Goal: Task Accomplishment & Management: Manage account settings

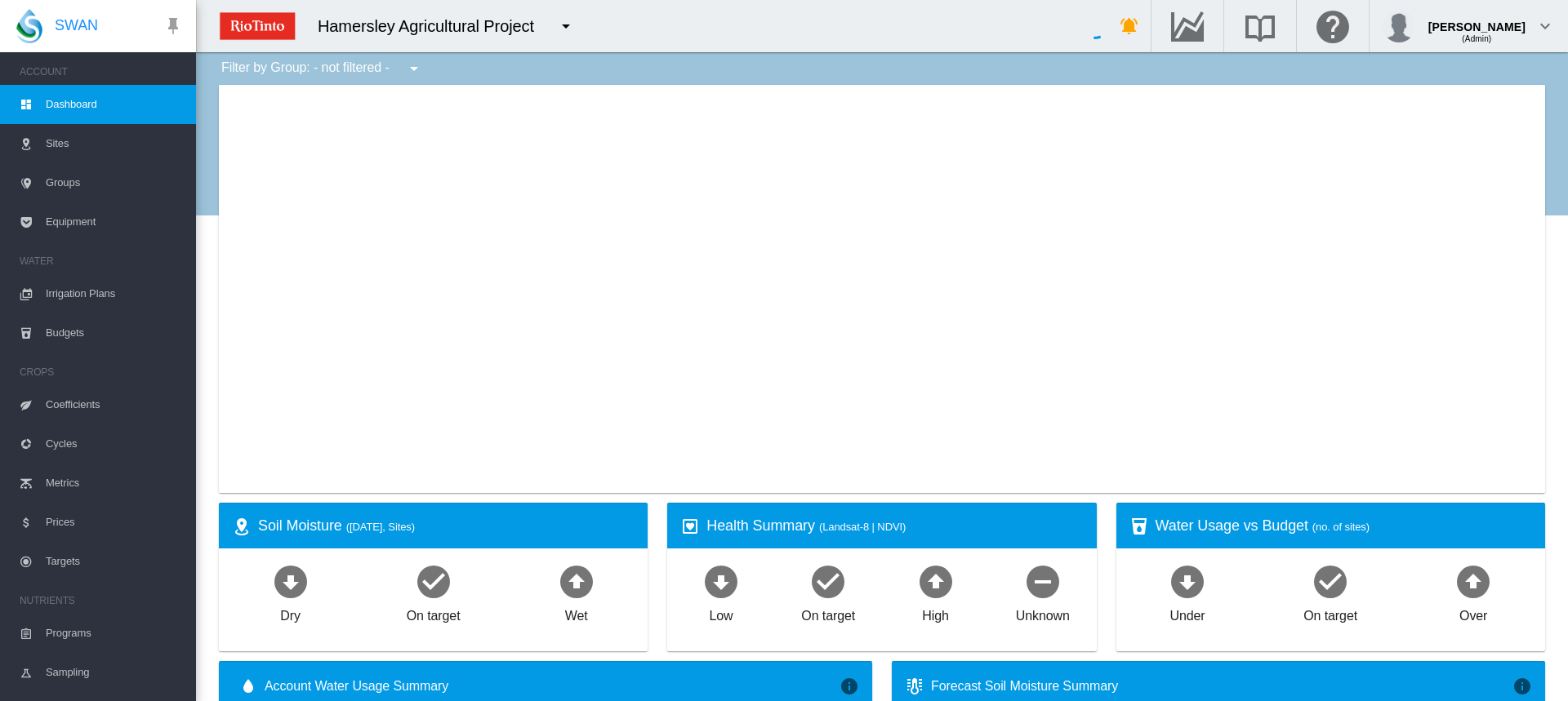
type input "**********"
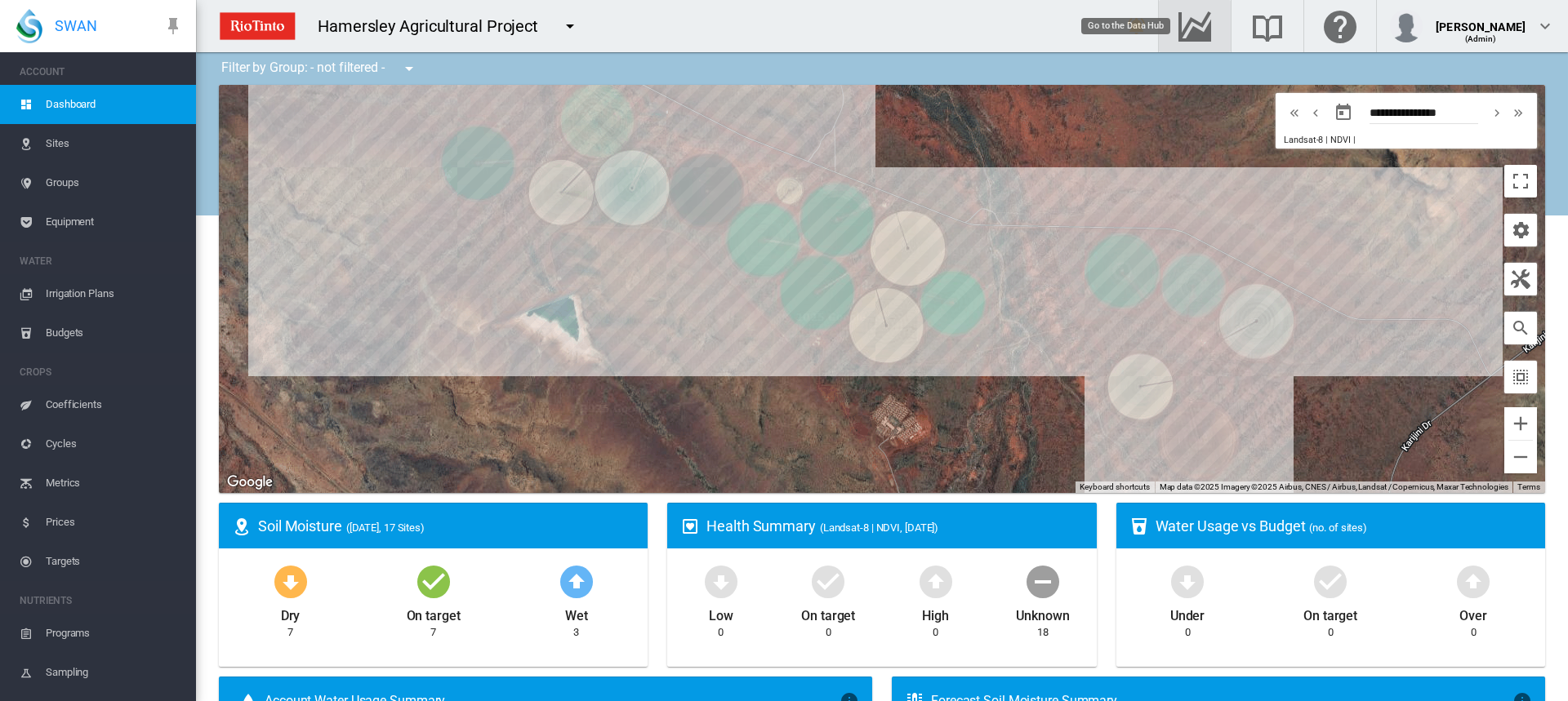
click at [1187, 24] on md-icon "Go to the Data Hub" at bounding box center [1194, 26] width 39 height 20
click at [35, 294] on link "Irrigation Plans" at bounding box center [98, 293] width 196 height 39
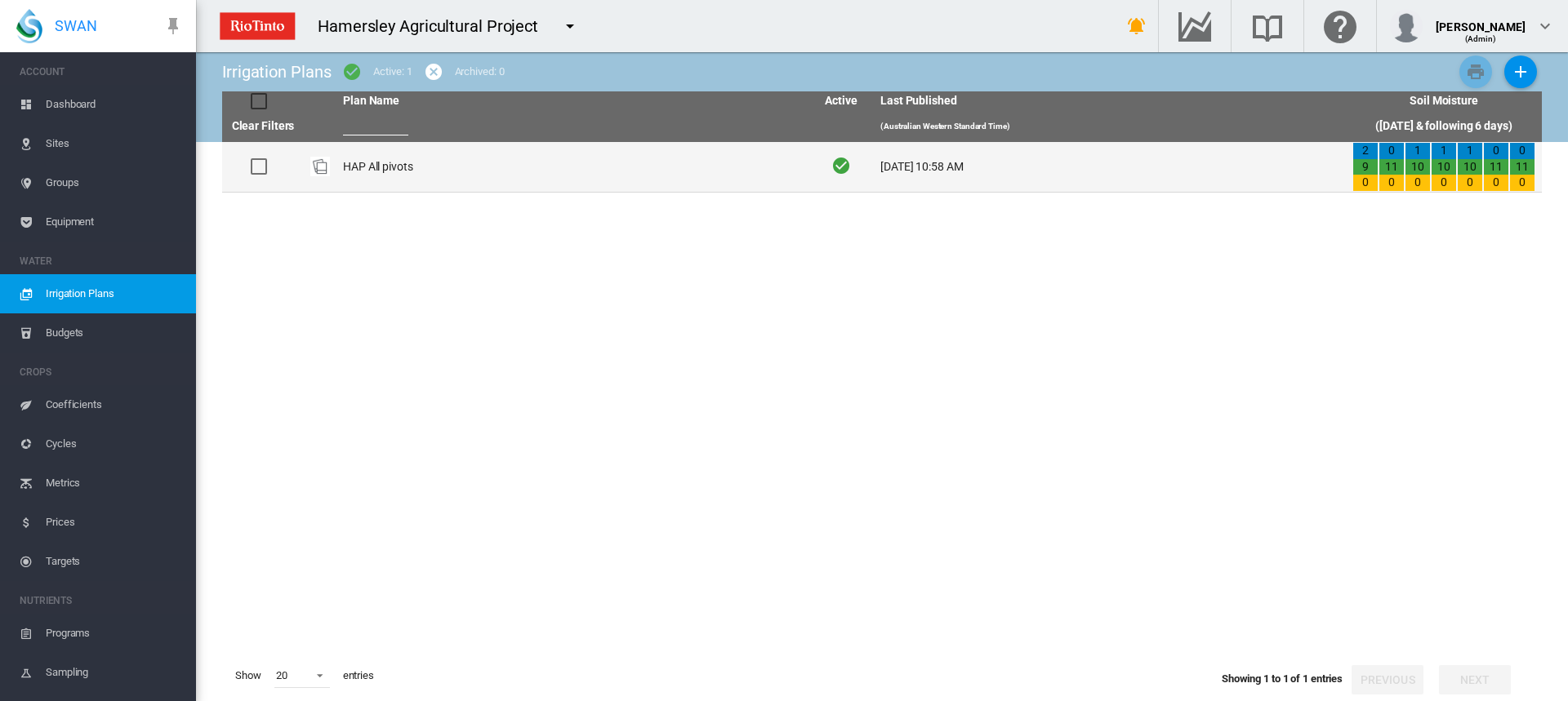
click at [388, 165] on td "HAP All pivots" at bounding box center [572, 167] width 472 height 50
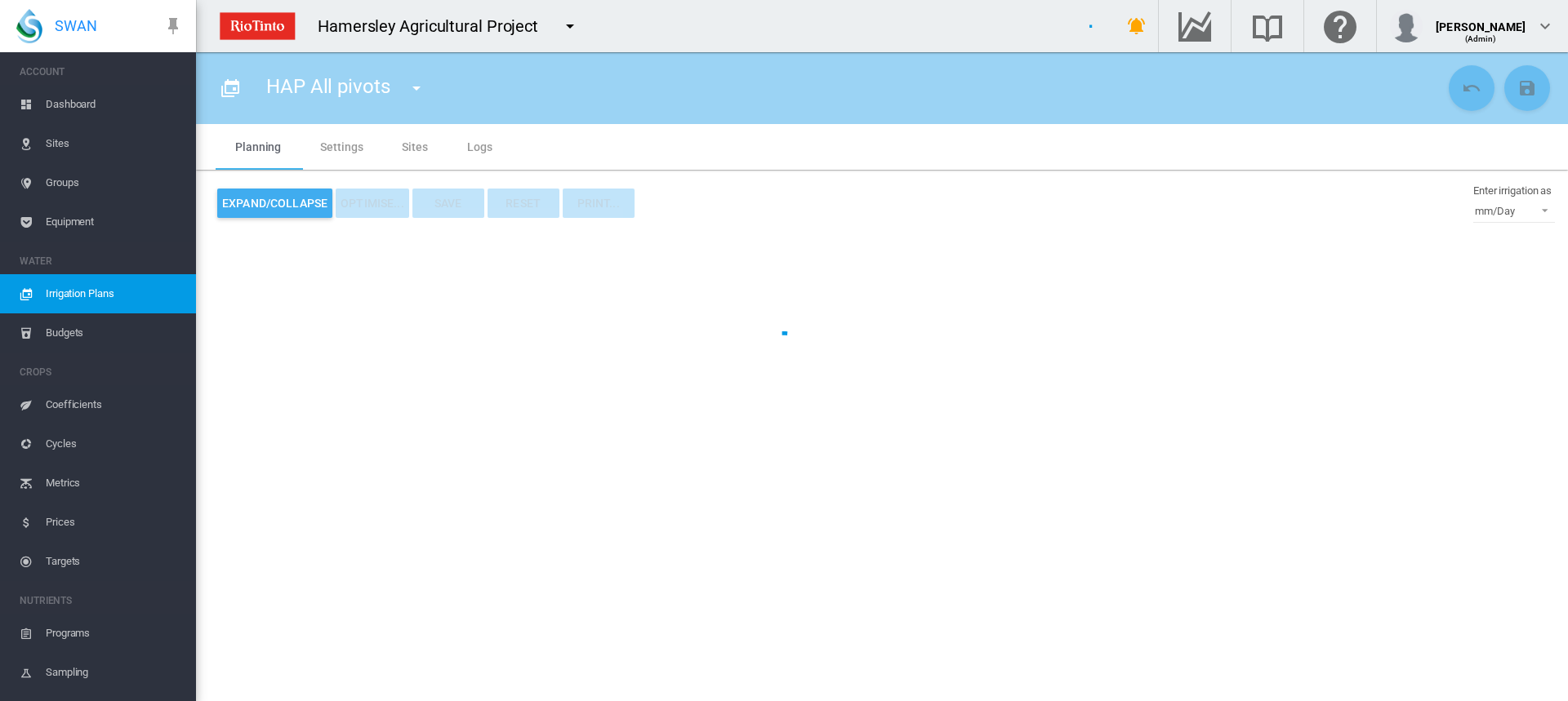
type input "**********"
type input "*"
type input "*****"
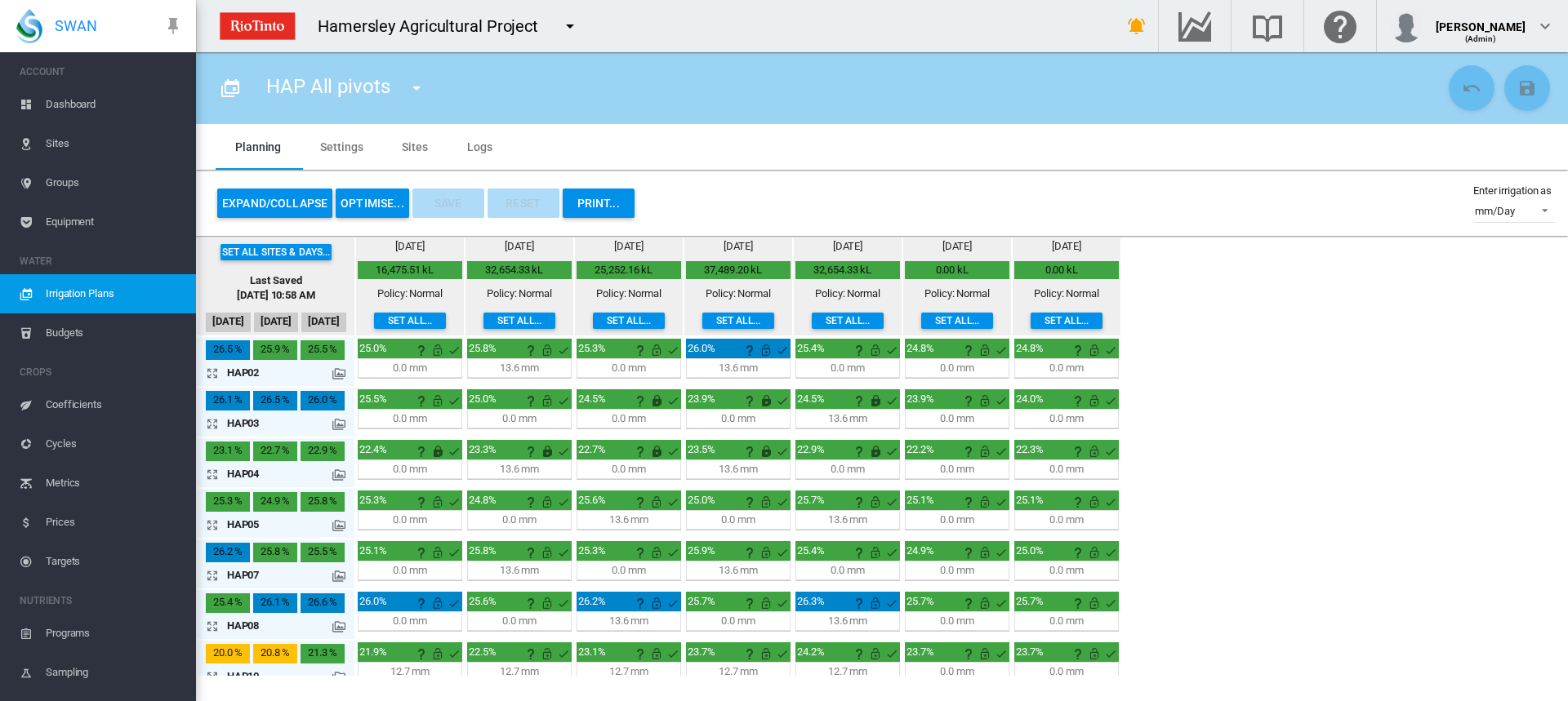
click at [213, 375] on md-icon "icon-arrow-expand" at bounding box center [216, 373] width 20 height 20
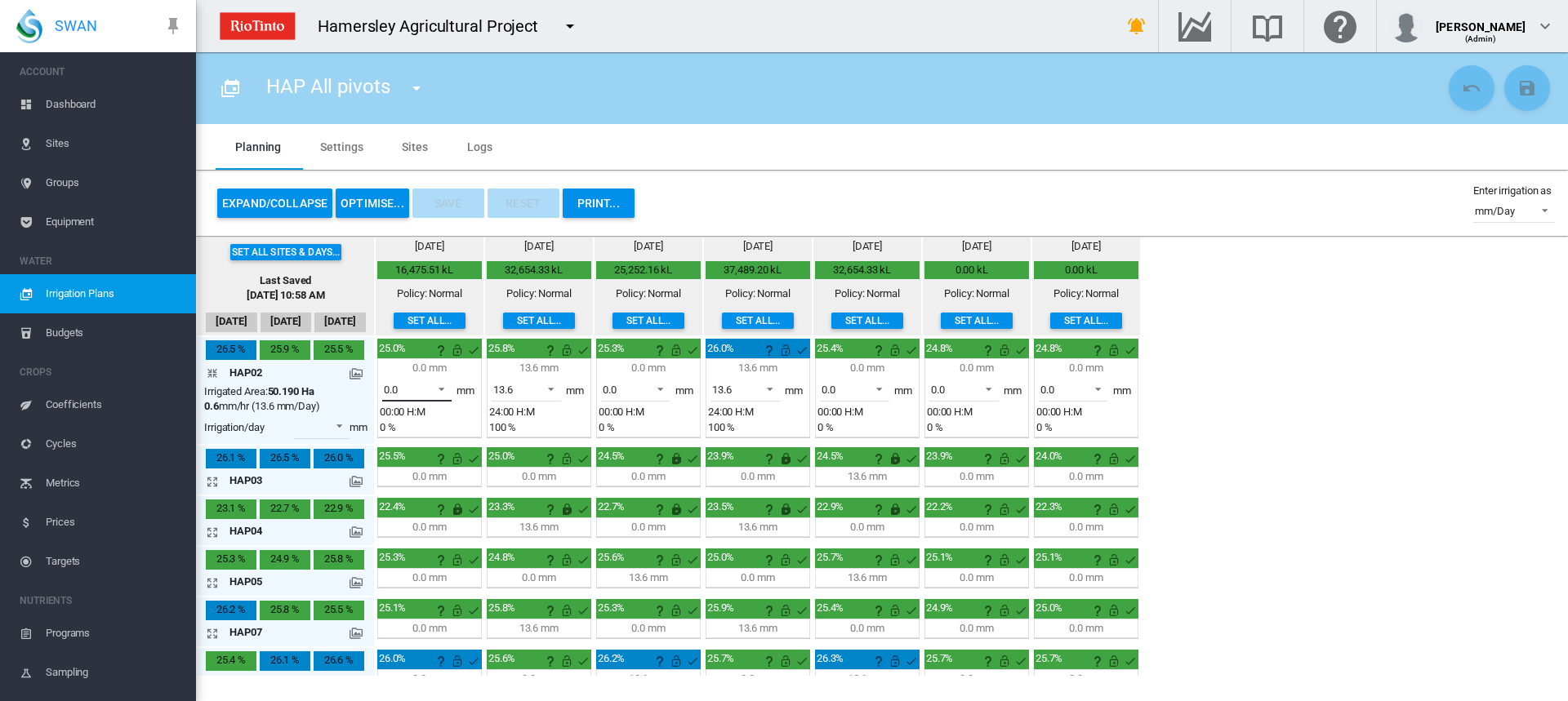
click at [444, 392] on span at bounding box center [438, 388] width 20 height 14
click at [421, 415] on md-option "13.6" at bounding box center [426, 429] width 111 height 39
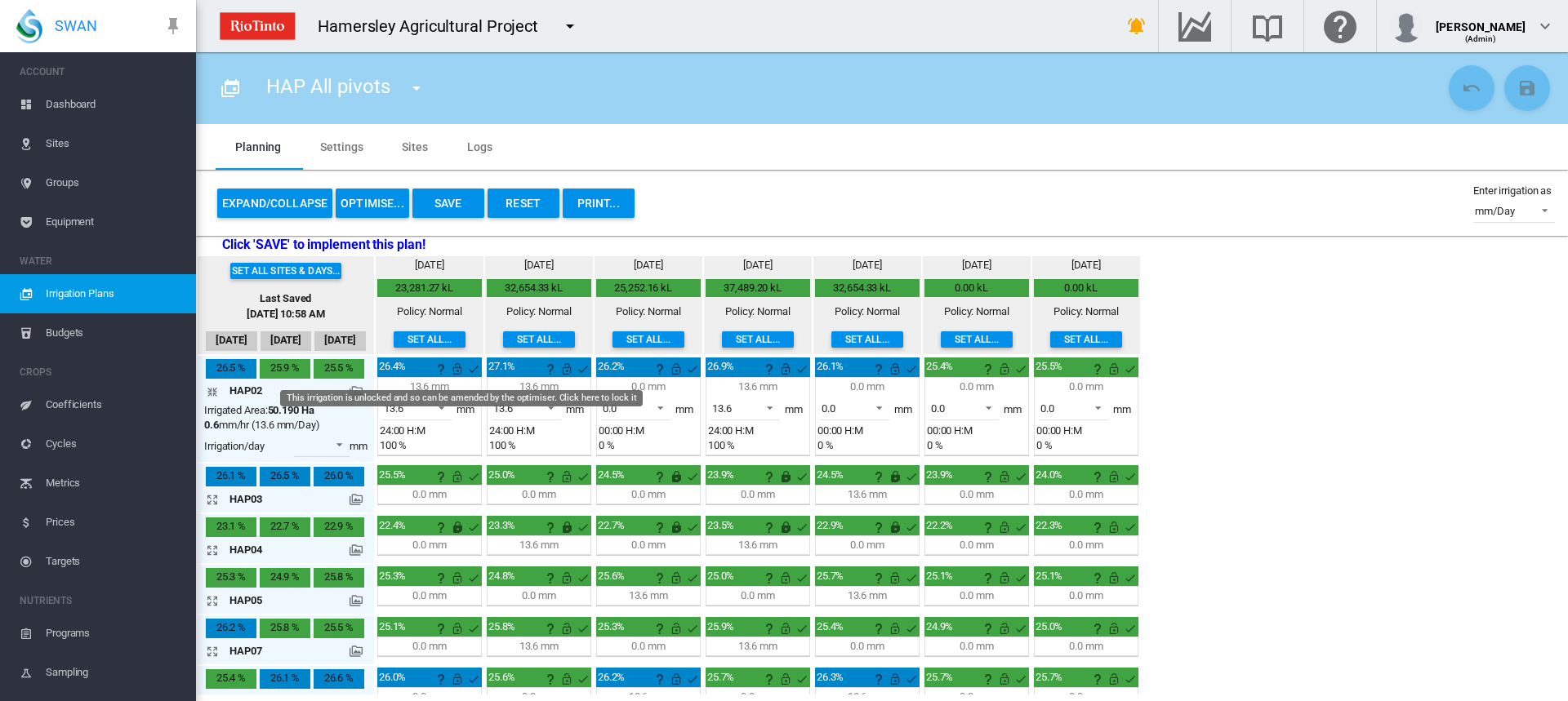
click at [457, 368] on md-icon "This irrigation is unlocked and so can be amended by the optimiser. Click here …" at bounding box center [457, 370] width 20 height 20
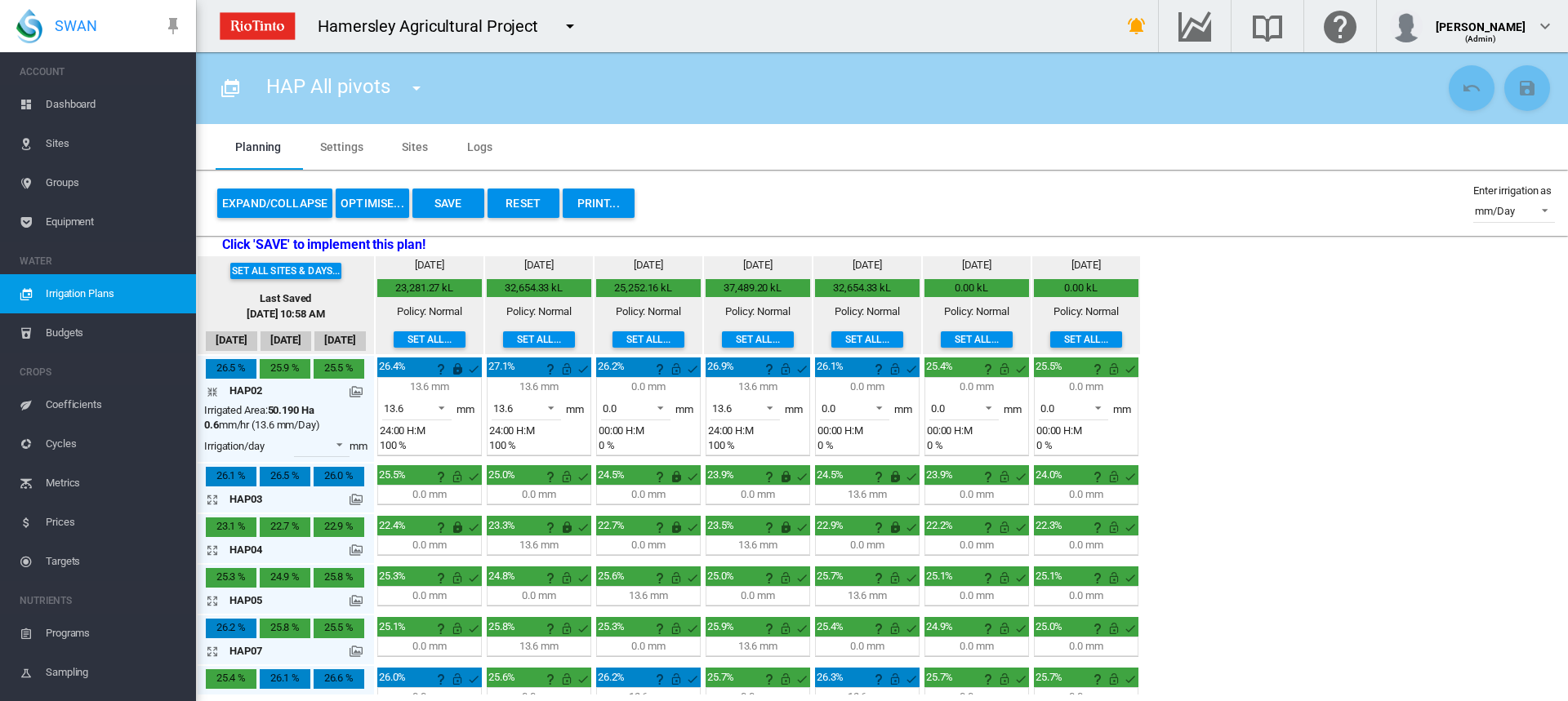
click at [384, 199] on button "OPTIMISE..." at bounding box center [372, 203] width 73 height 29
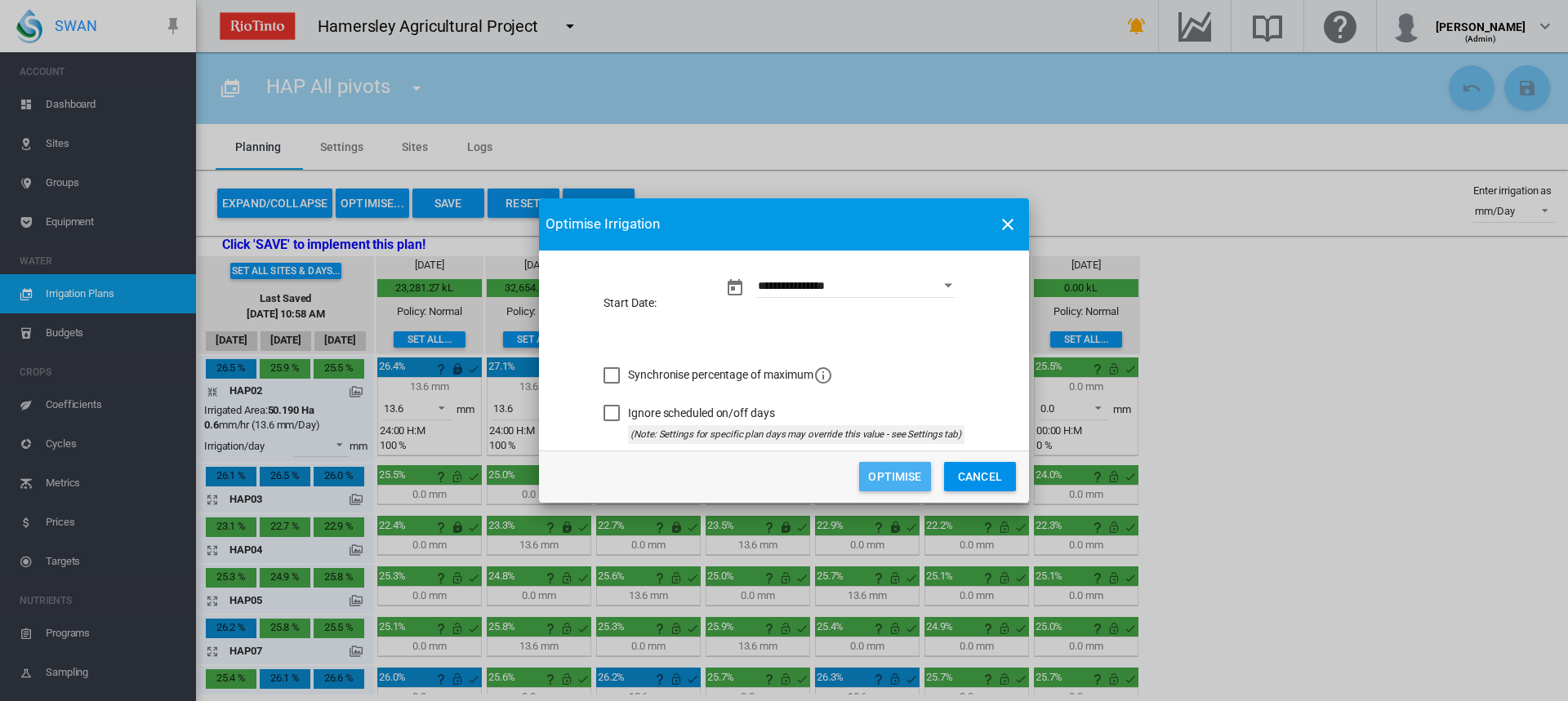
click at [880, 467] on button "Optimise" at bounding box center [894, 476] width 72 height 29
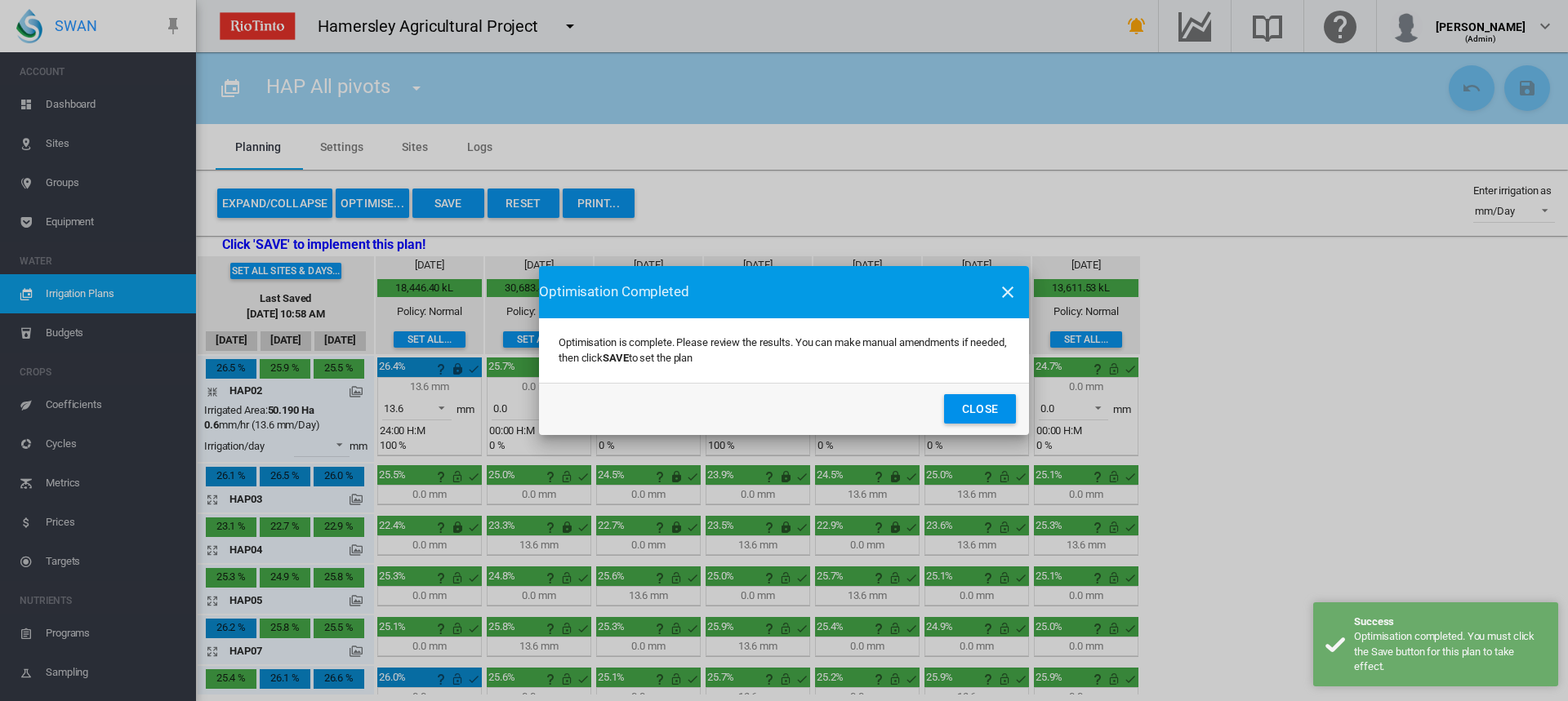
drag, startPoint x: 994, startPoint y: 411, endPoint x: 707, endPoint y: 426, distance: 287.4
click at [991, 411] on button "Close" at bounding box center [979, 408] width 72 height 29
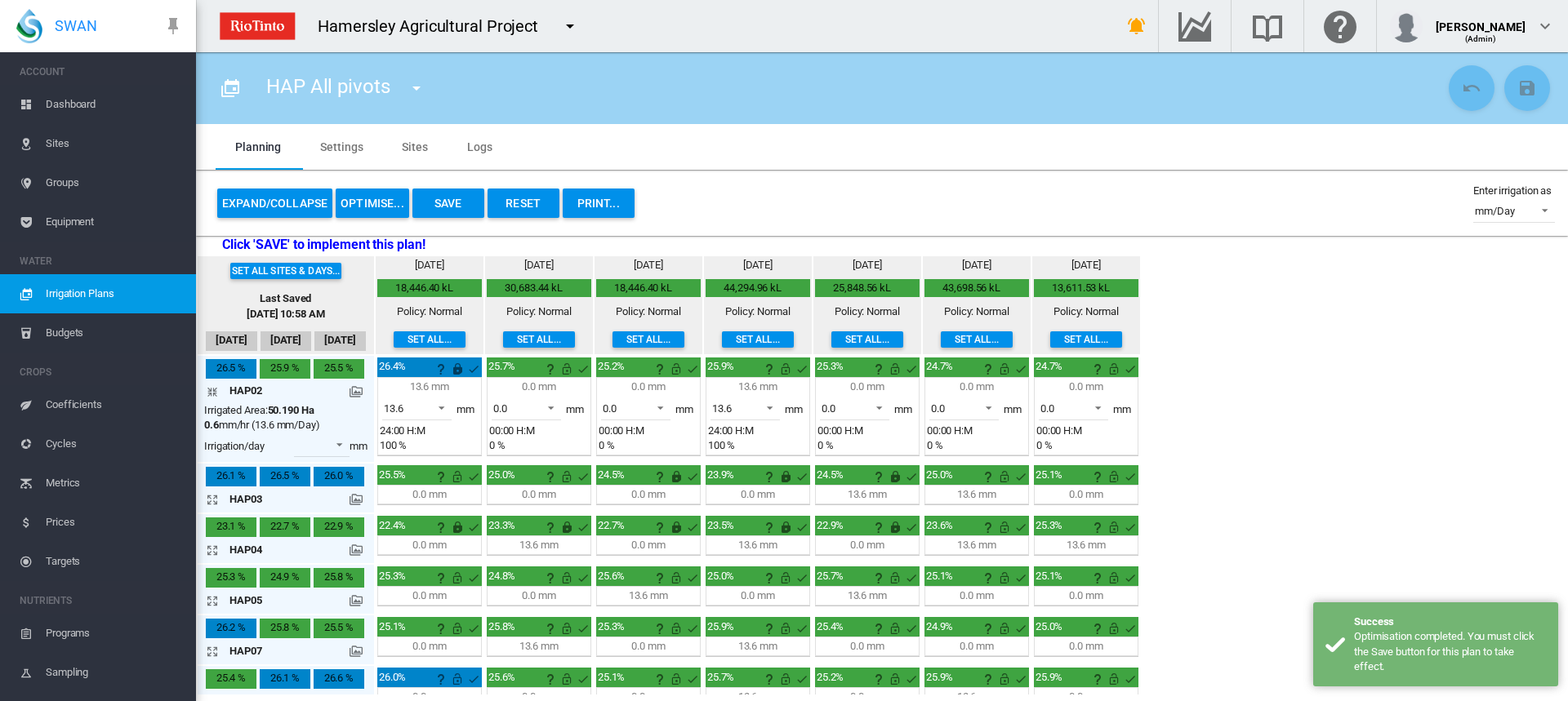
click at [215, 392] on md-icon "icon-arrow-collapse" at bounding box center [216, 392] width 20 height 20
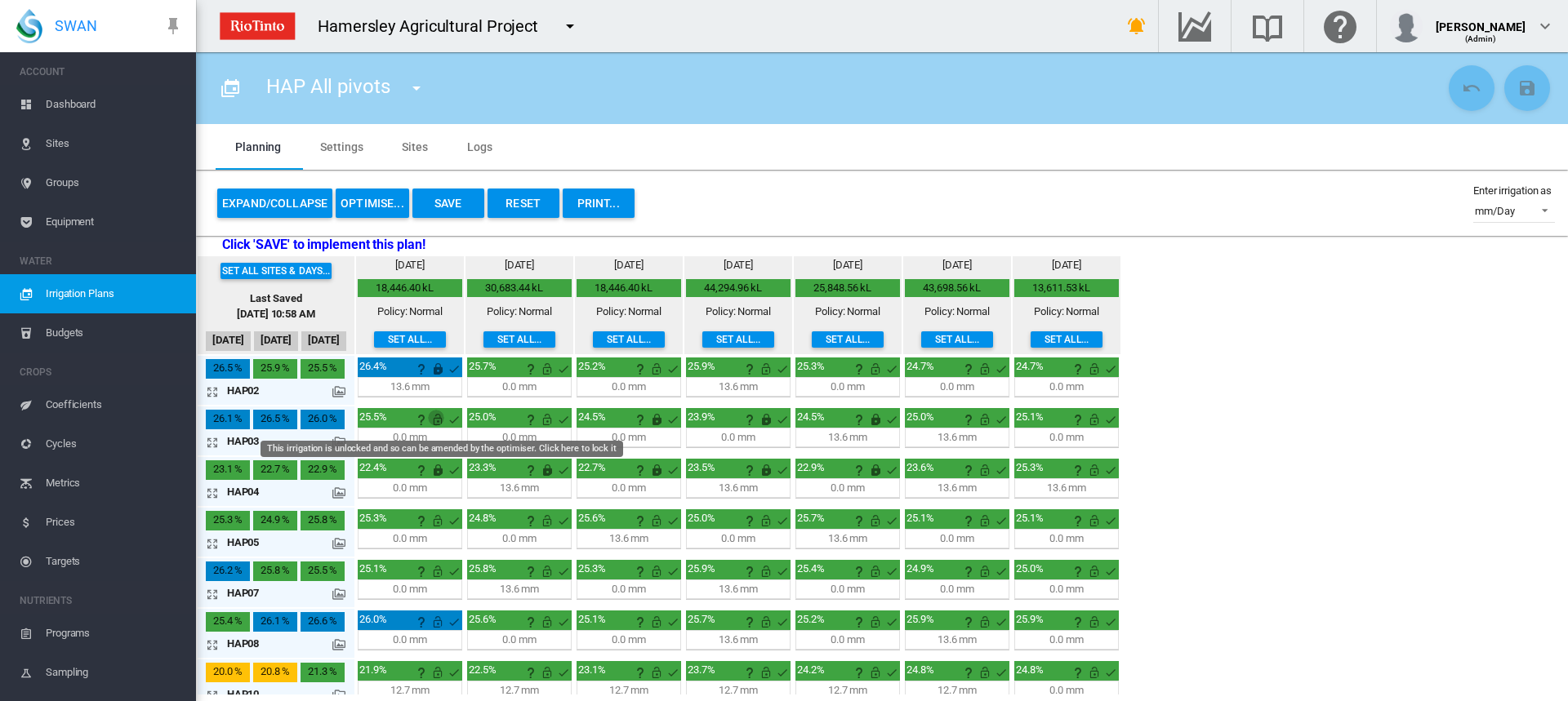
click at [439, 418] on md-icon "This irrigation is unlocked and so can be amended by the optimiser. Click here …" at bounding box center [438, 420] width 20 height 20
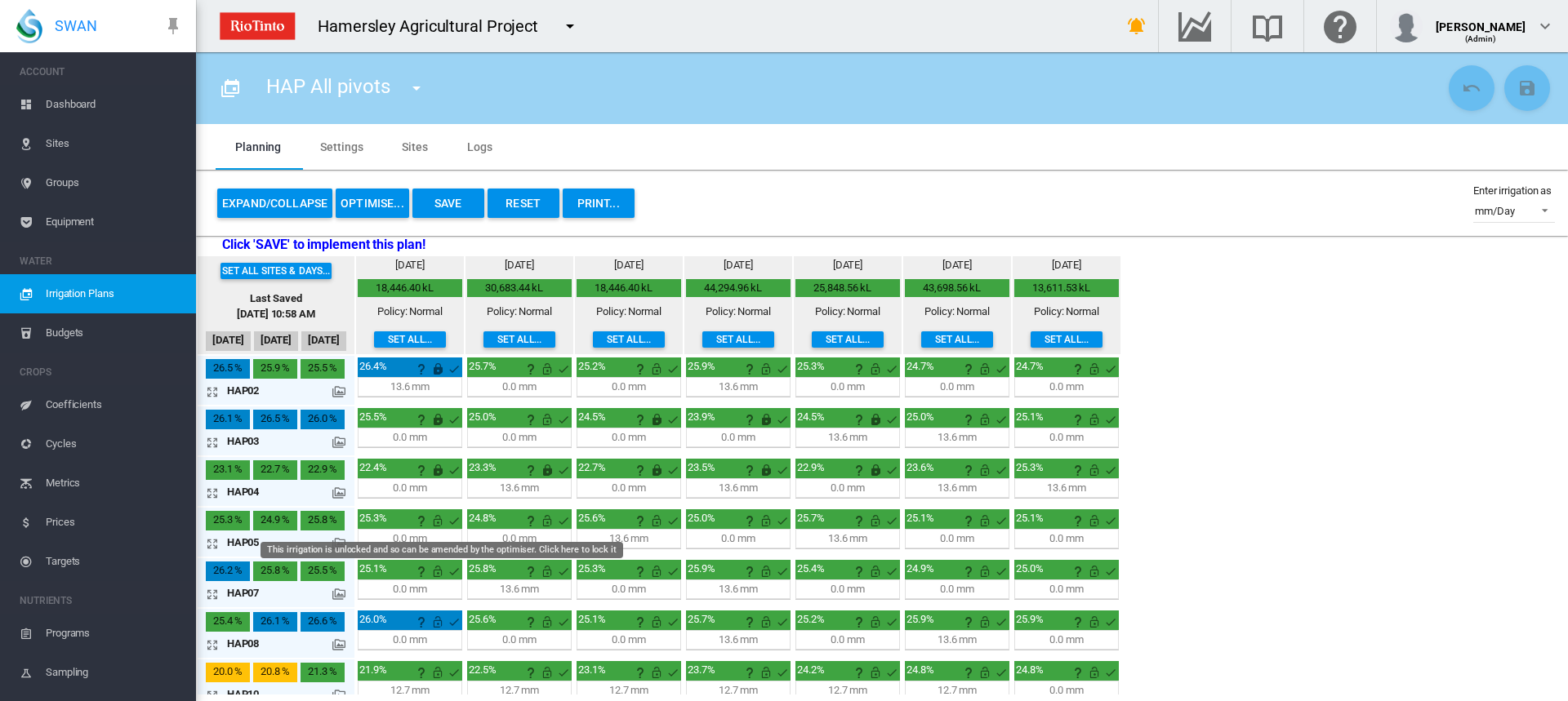
click at [436, 524] on md-icon "This irrigation is unlocked and so can be amended by the optimiser. Click here …" at bounding box center [438, 521] width 20 height 20
click at [208, 598] on md-icon "icon-arrow-expand" at bounding box center [216, 595] width 20 height 20
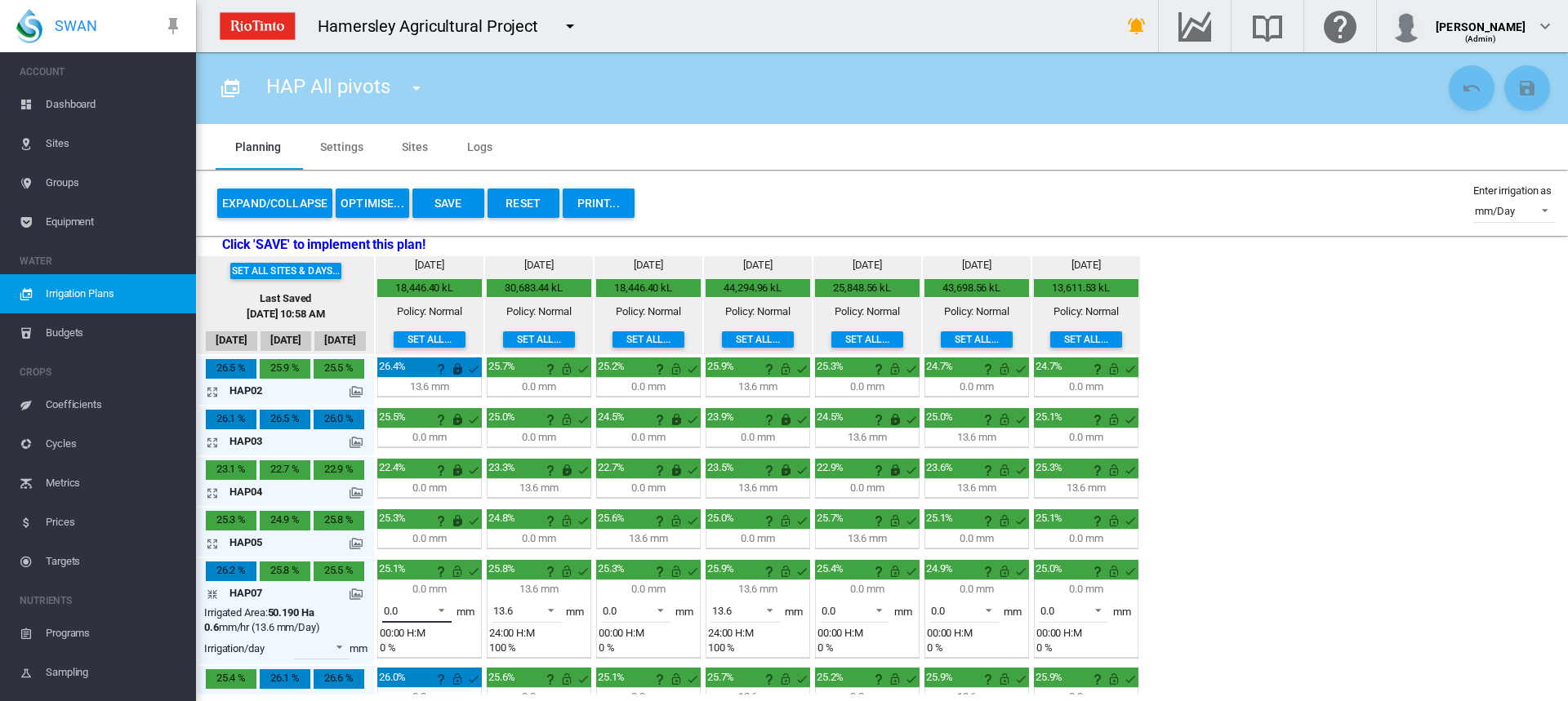
click at [439, 610] on span at bounding box center [438, 609] width 20 height 14
click at [410, 637] on md-option "13.6" at bounding box center [426, 649] width 111 height 39
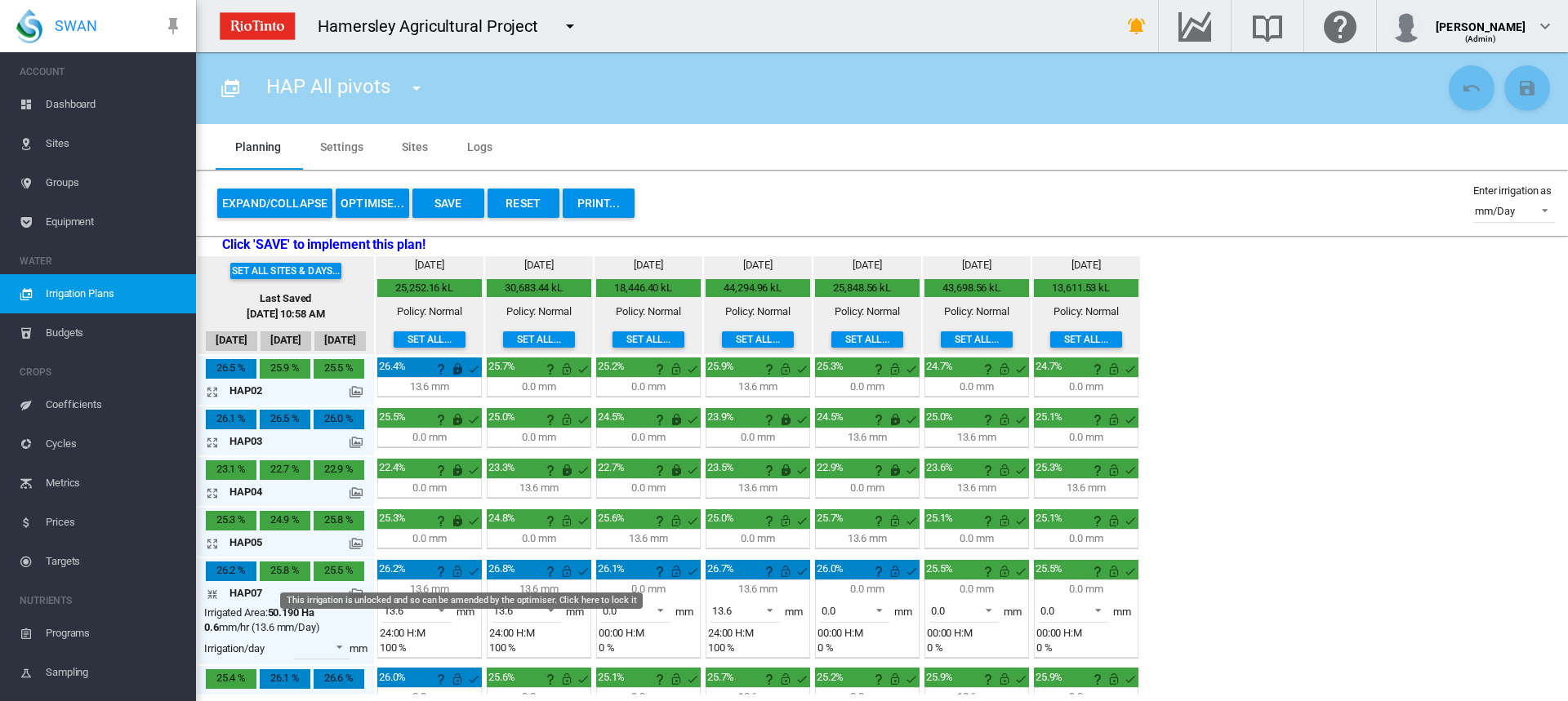
click at [460, 570] on md-icon "This irrigation is unlocked and so can be amended by the optimiser. Click here …" at bounding box center [457, 571] width 20 height 20
click at [551, 610] on span at bounding box center [546, 609] width 20 height 14
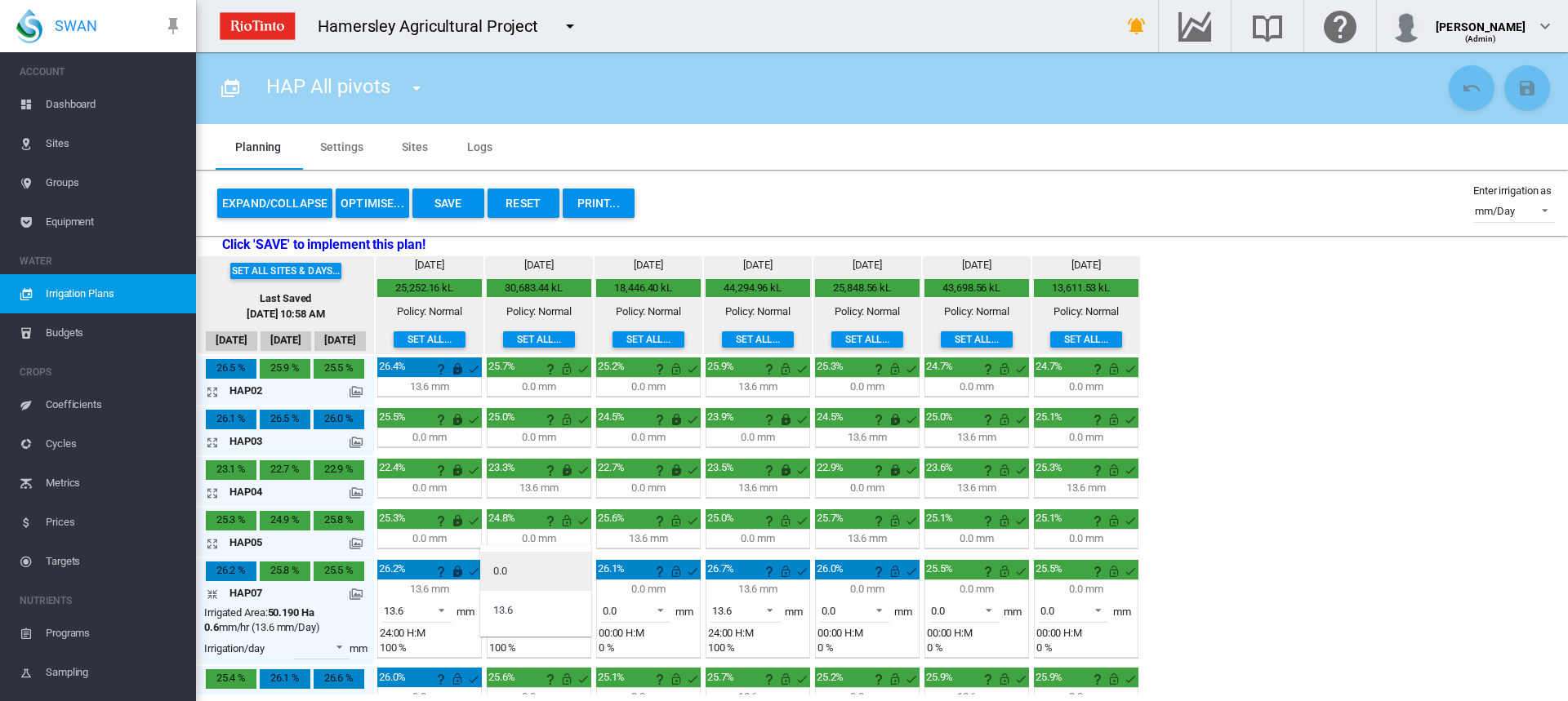
click at [517, 559] on md-option "0.0" at bounding box center [535, 571] width 111 height 39
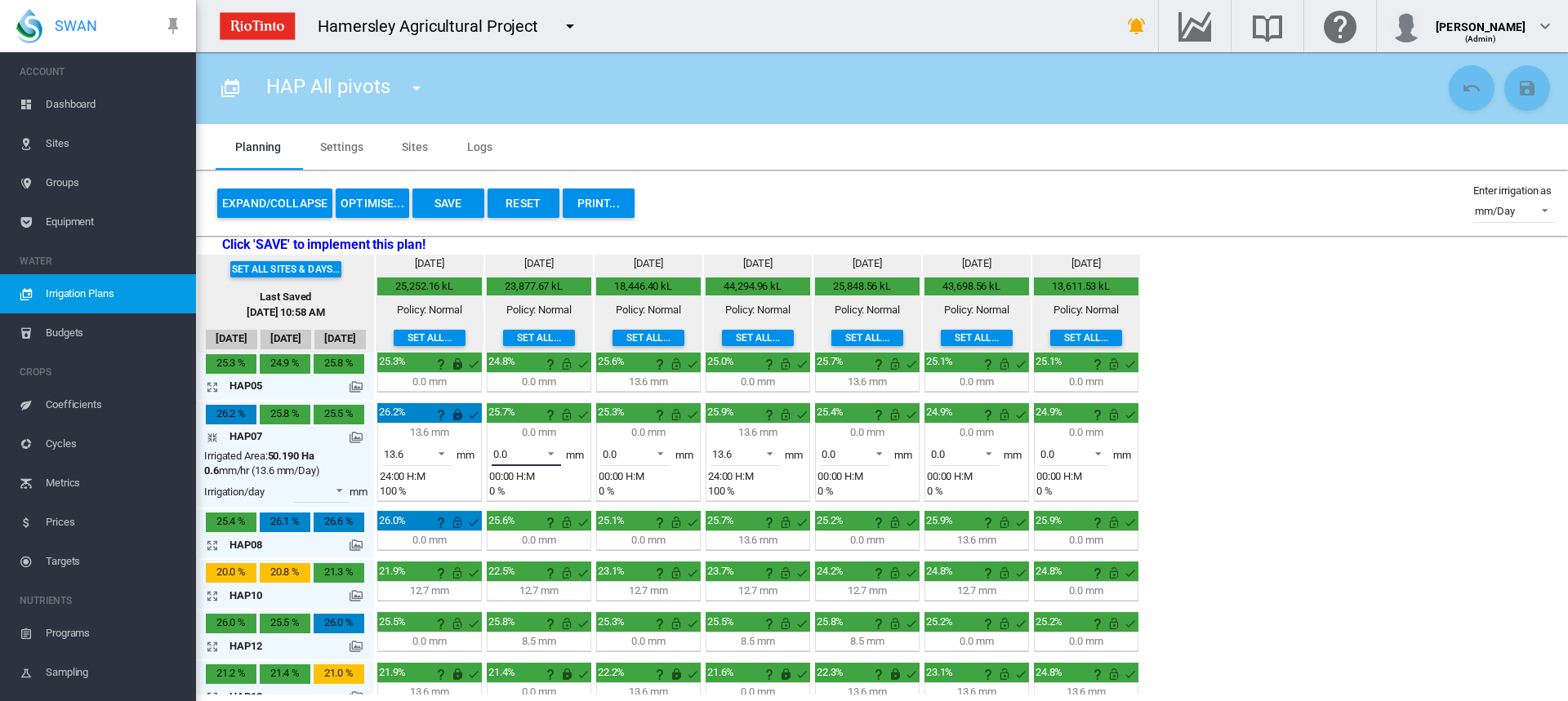
scroll to position [163, 0]
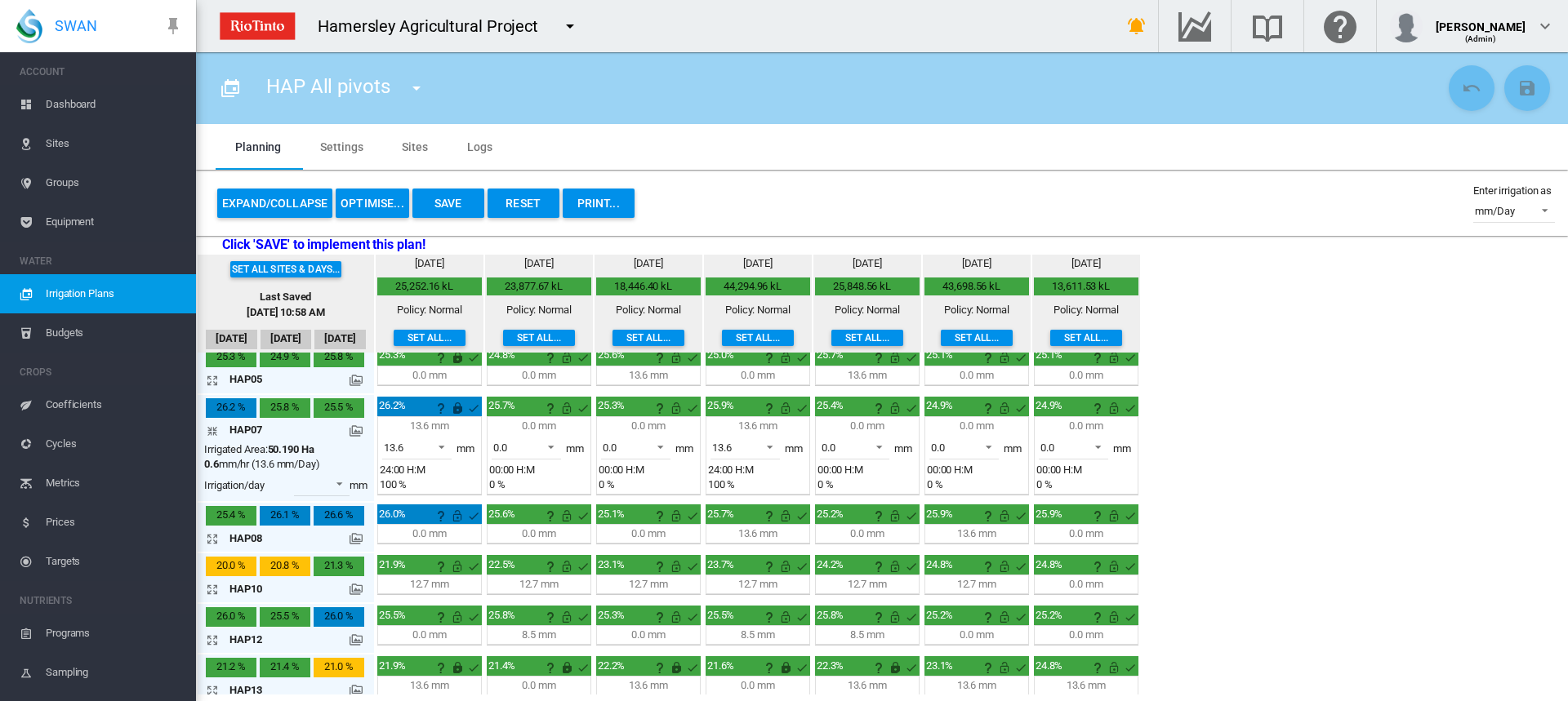
click at [214, 435] on md-icon "icon-arrow-collapse" at bounding box center [216, 431] width 20 height 20
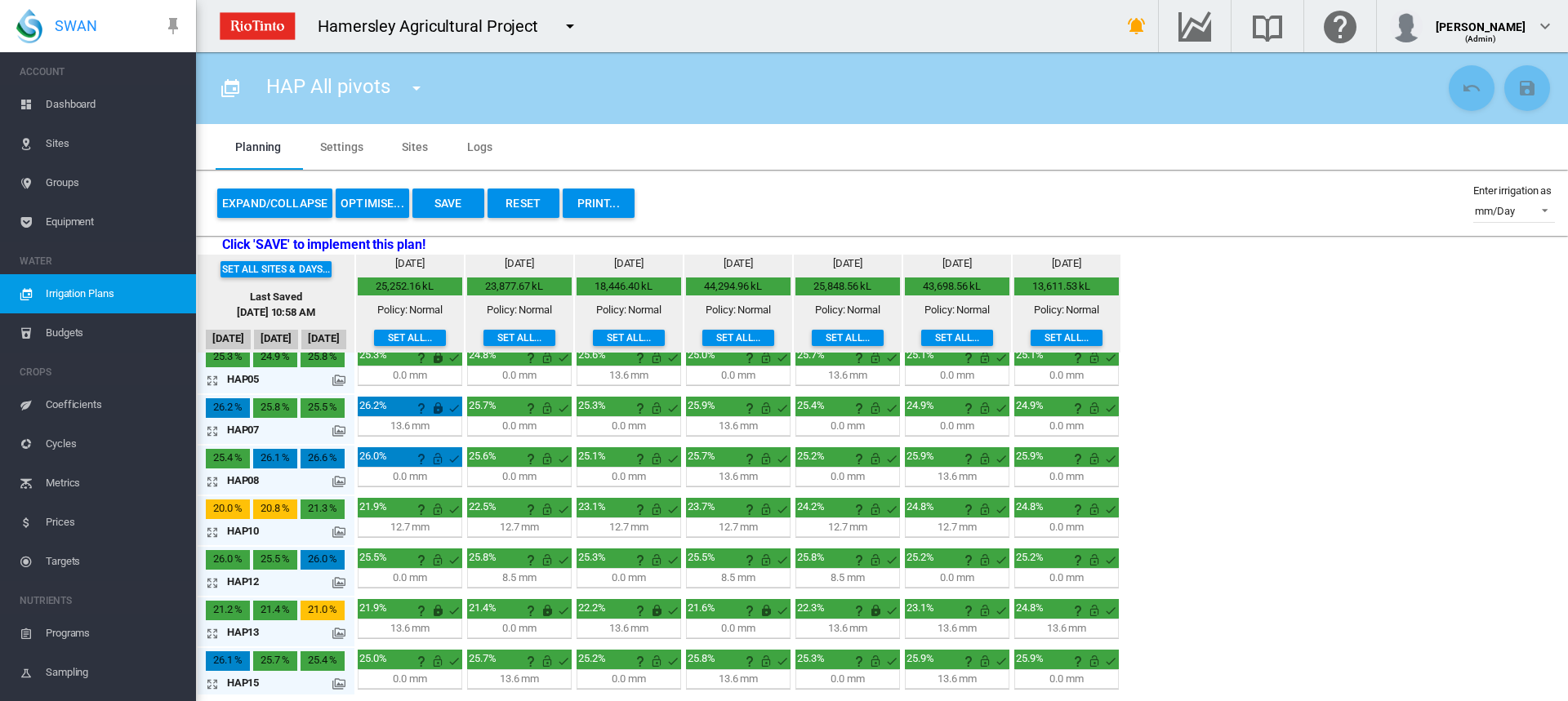
click at [211, 536] on md-icon "icon-arrow-expand" at bounding box center [216, 533] width 20 height 20
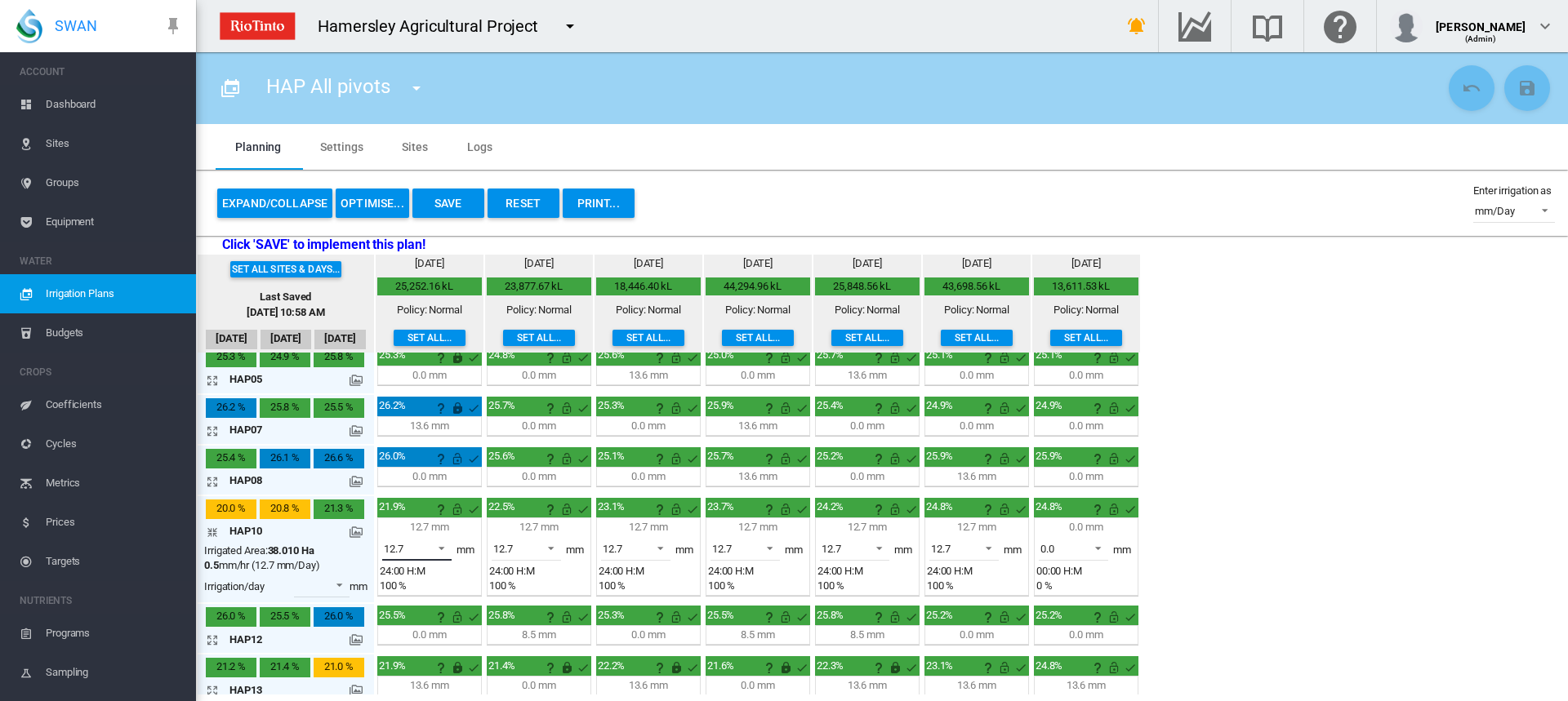
click at [438, 545] on span at bounding box center [438, 547] width 20 height 14
click at [419, 515] on md-option "0.0" at bounding box center [426, 509] width 111 height 39
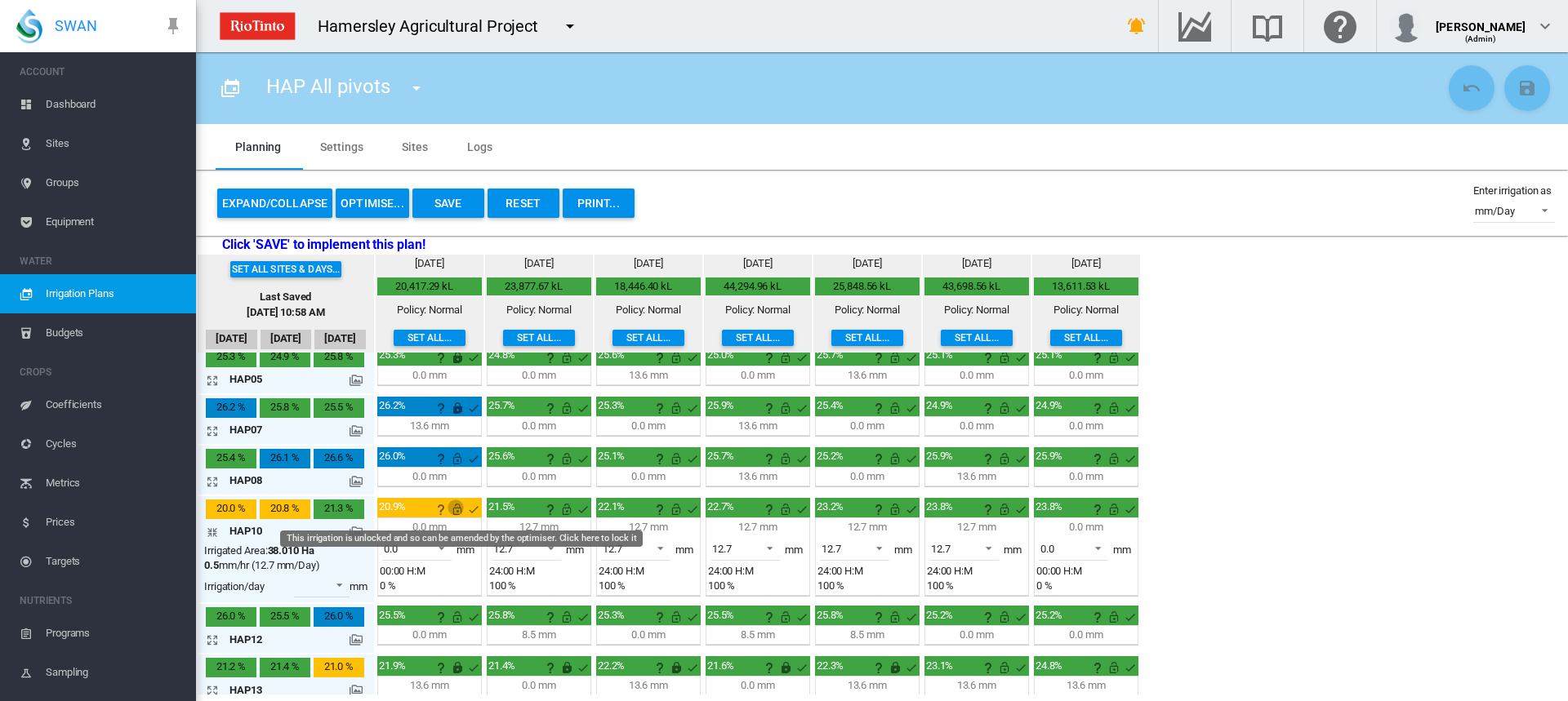
click at [457, 511] on md-icon "This irrigation is unlocked and so can be amended by the optimiser. Click here …" at bounding box center [457, 510] width 20 height 20
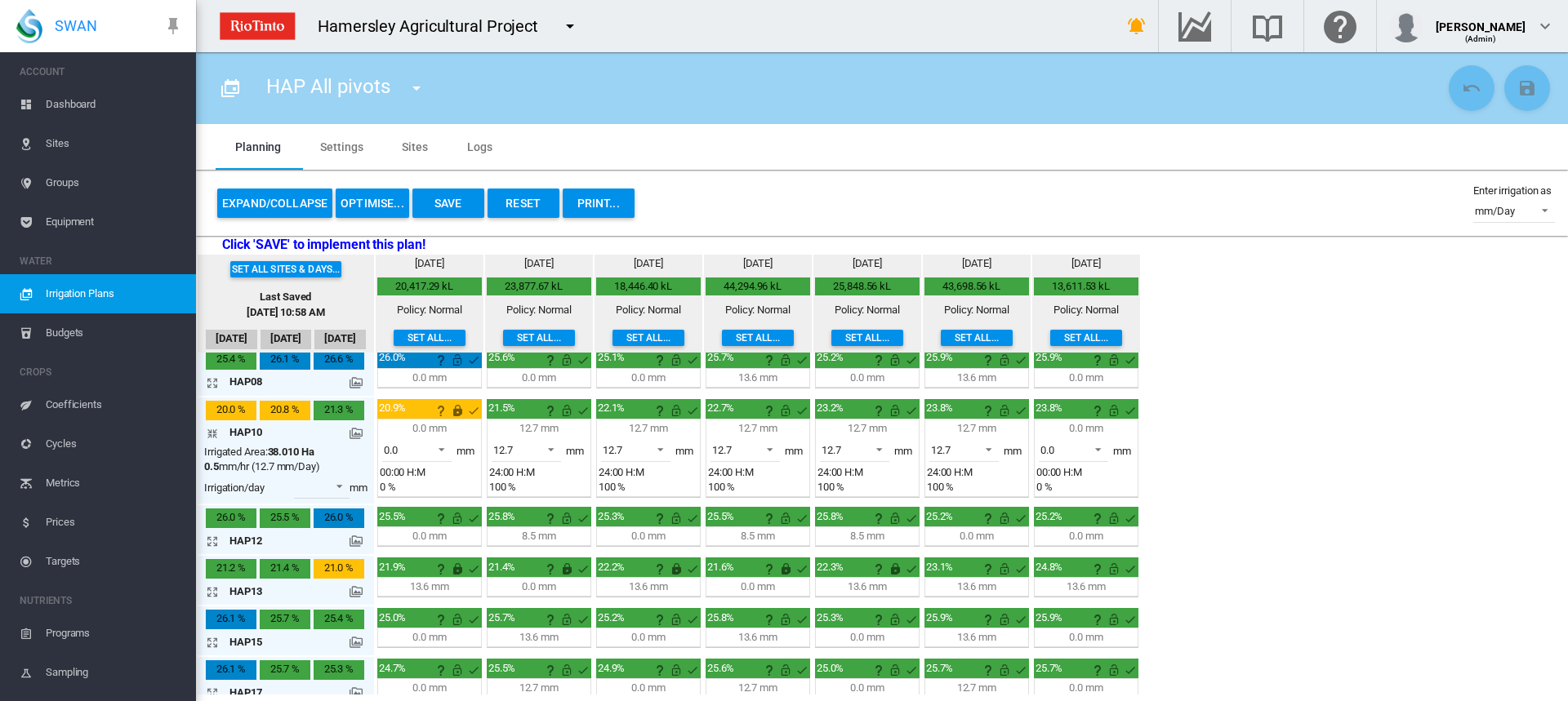
scroll to position [275, 0]
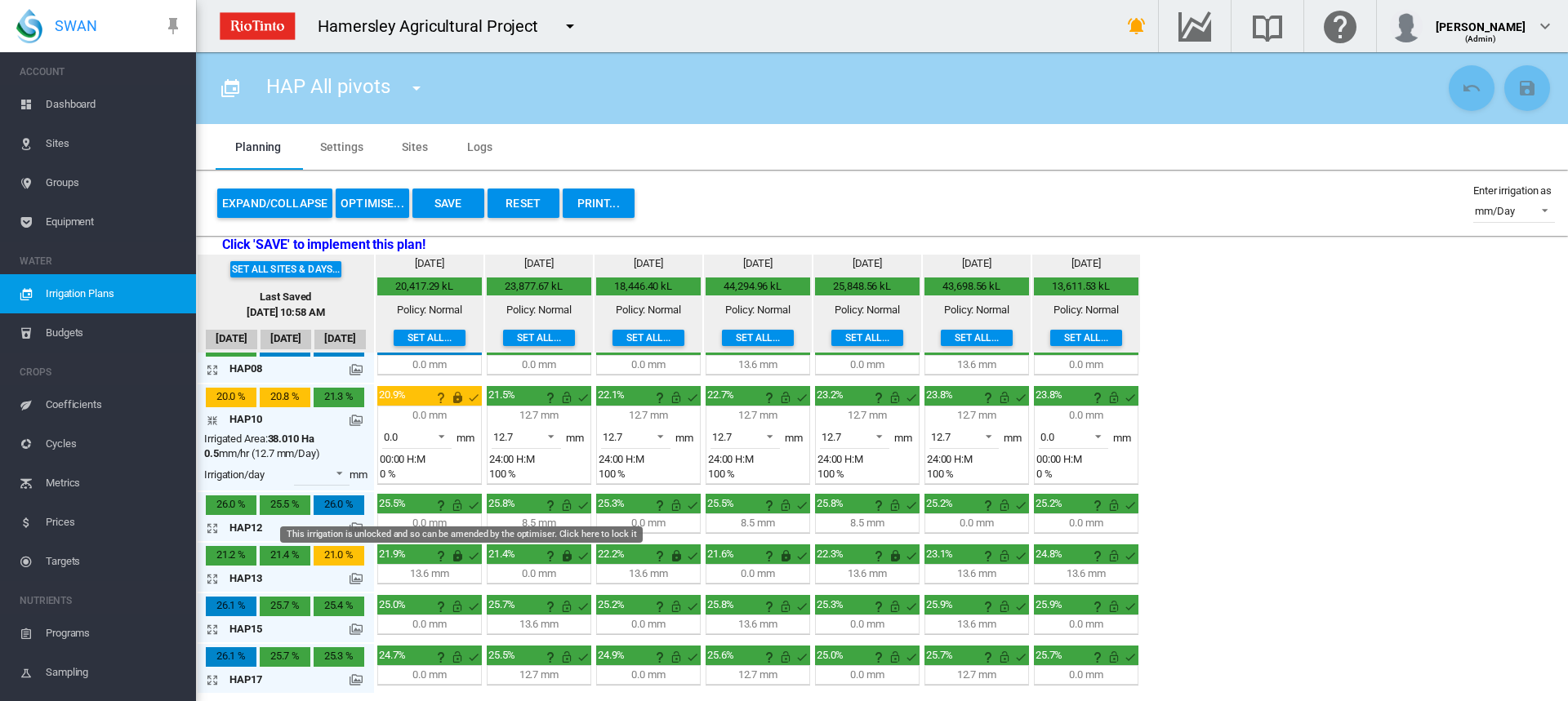
click at [454, 508] on md-icon "This irrigation is unlocked and so can be amended by the optimiser. Click here …" at bounding box center [457, 505] width 20 height 20
click at [458, 604] on md-icon "This irrigation is unlocked and so can be amended by the optimiser. Click here …" at bounding box center [457, 607] width 20 height 20
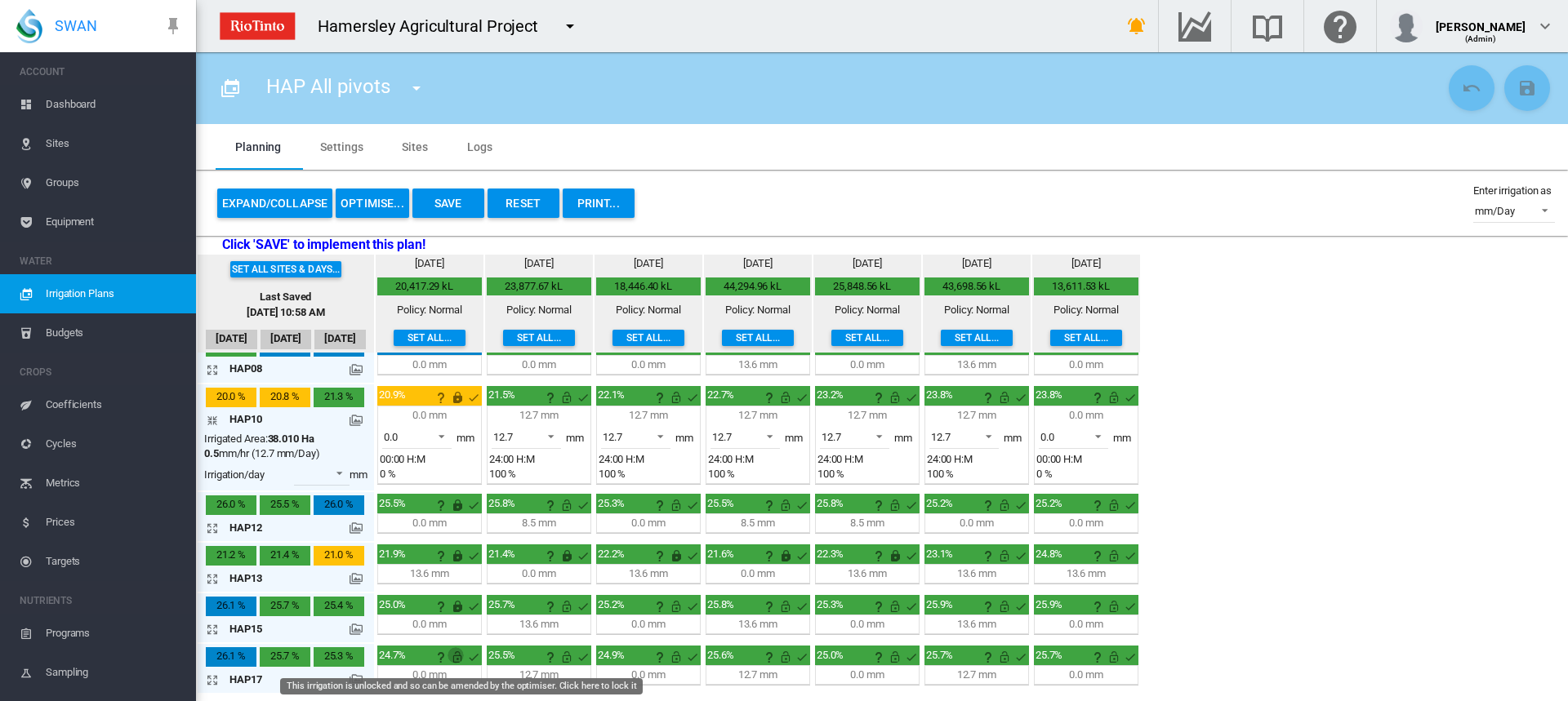
click at [457, 660] on md-icon "This irrigation is unlocked and so can be amended by the optimiser. Click here …" at bounding box center [457, 658] width 20 height 20
click at [212, 421] on md-icon "icon-arrow-collapse" at bounding box center [216, 420] width 20 height 20
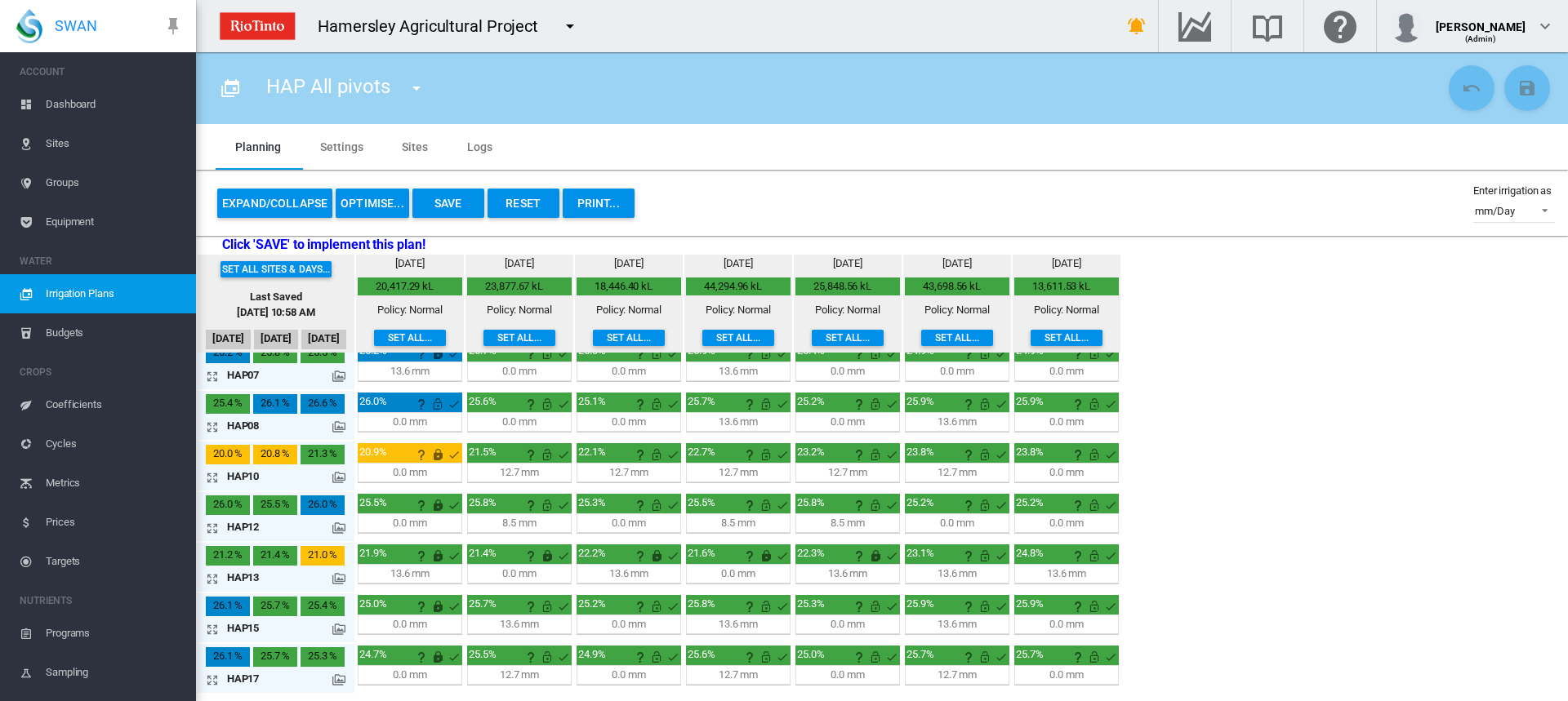
scroll to position [218, 0]
click at [441, 200] on button "Save" at bounding box center [447, 203] width 72 height 29
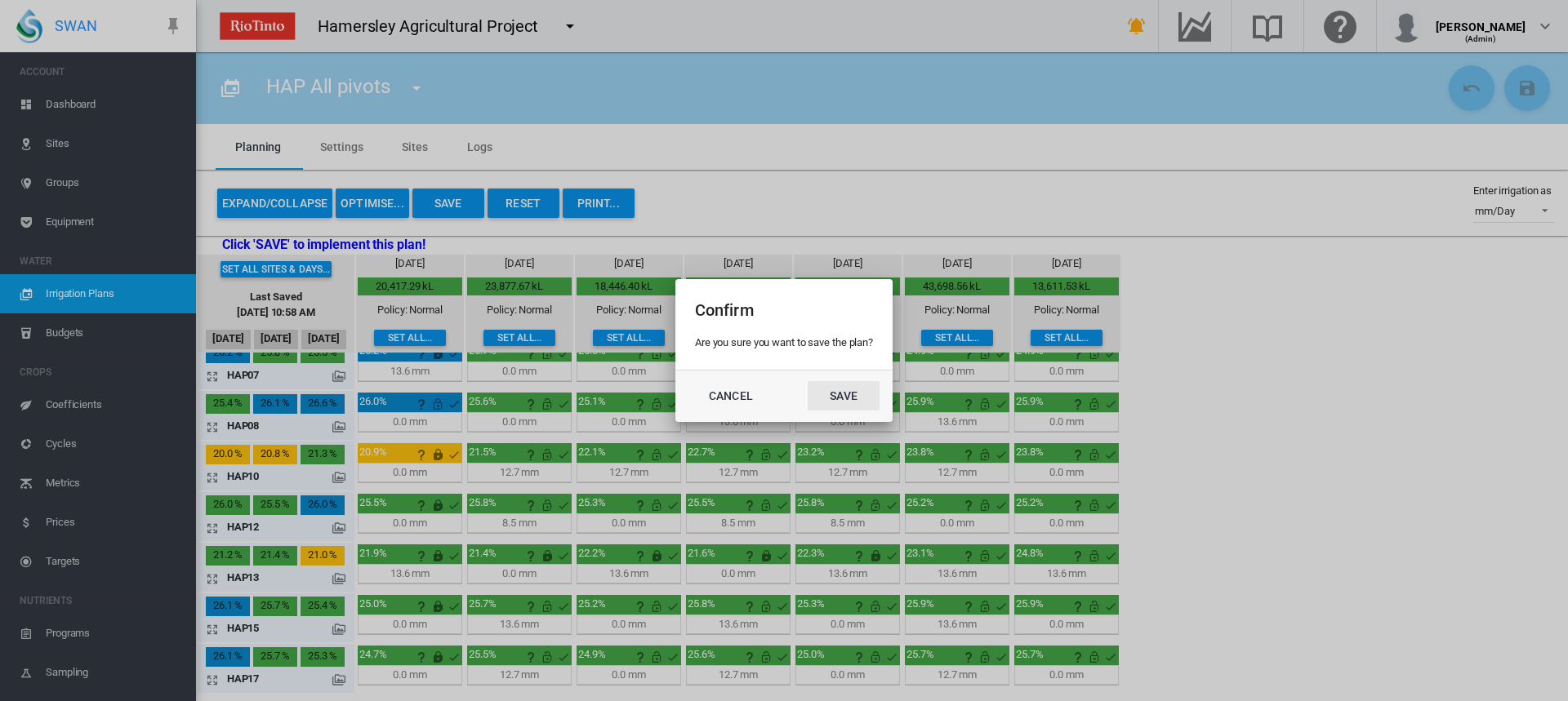
click at [839, 397] on button "Save" at bounding box center [843, 396] width 72 height 29
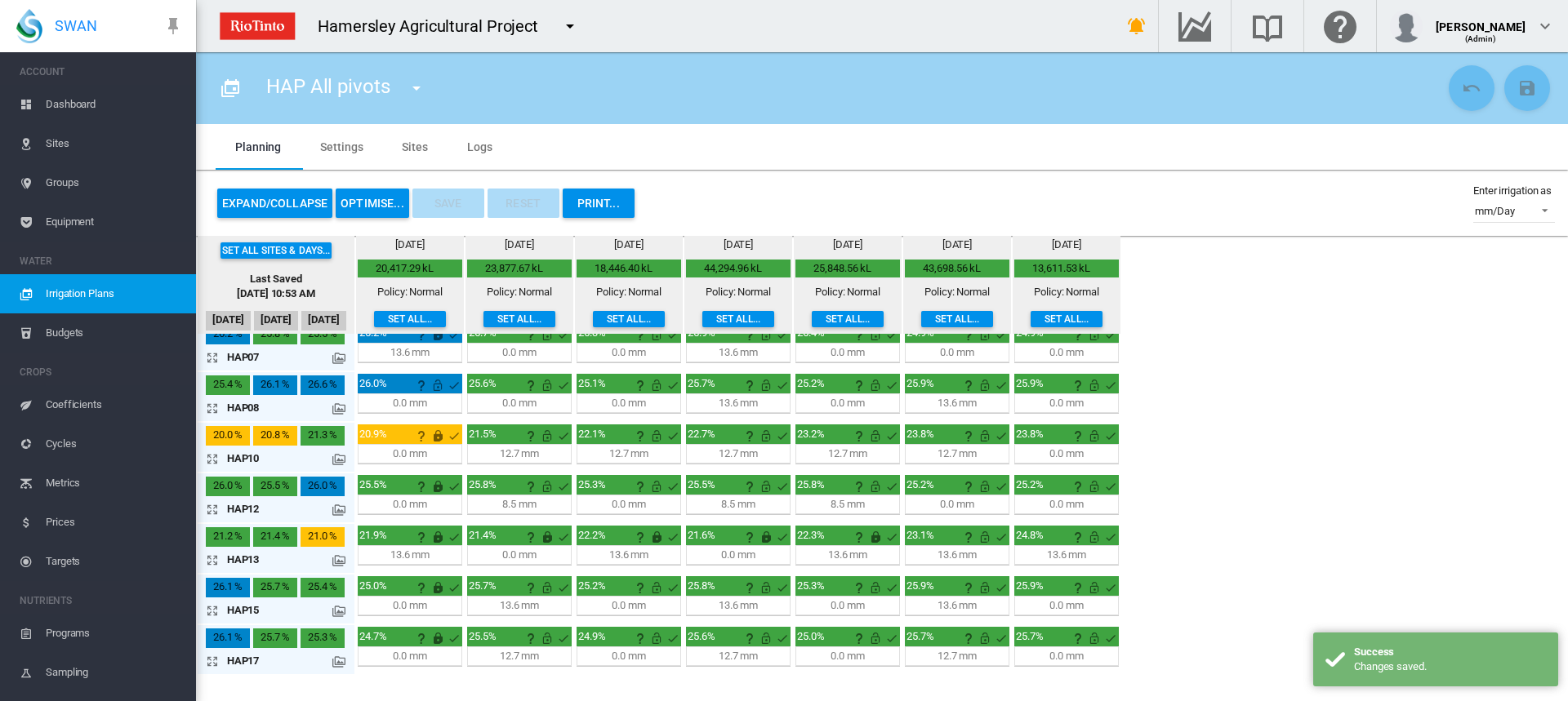
click at [409, 143] on md-tab-item "Sites" at bounding box center [415, 147] width 65 height 45
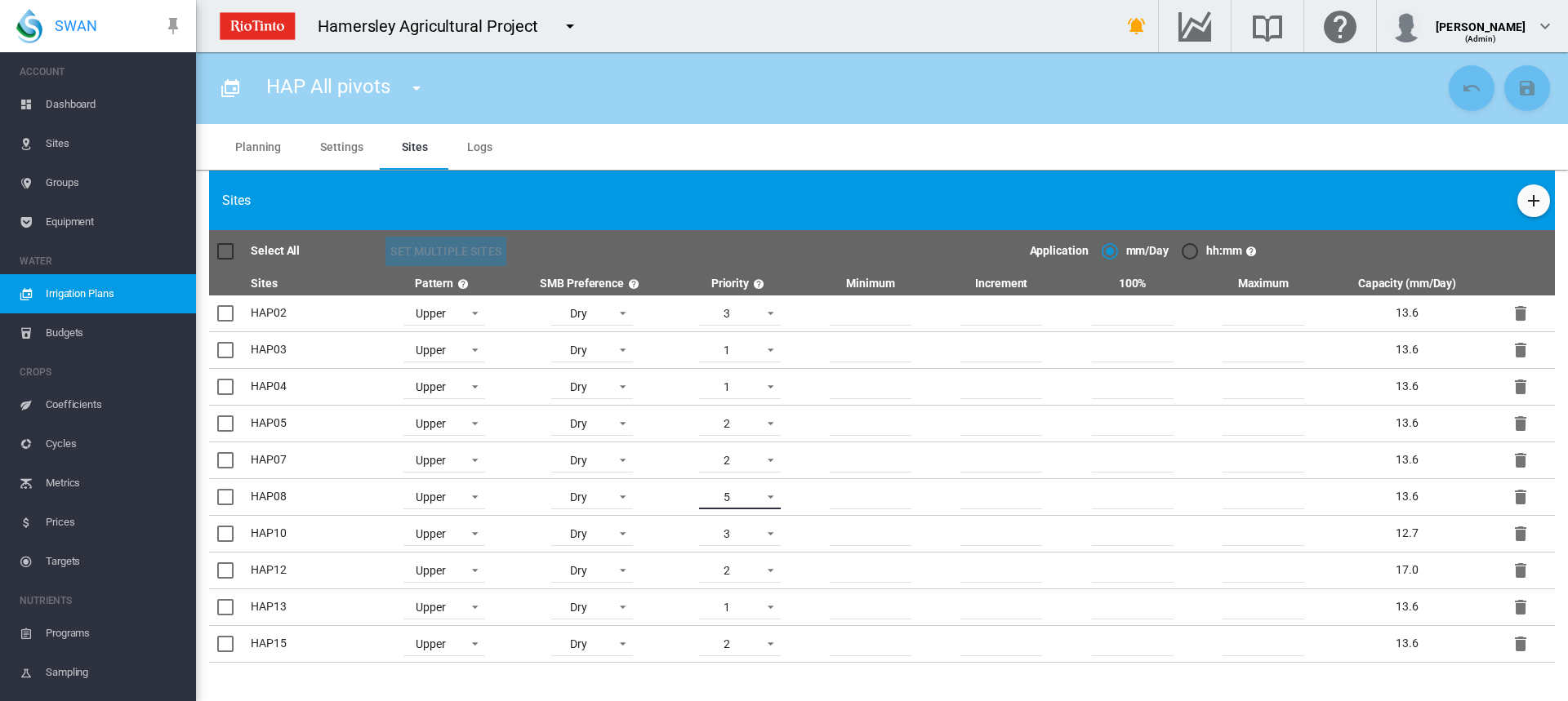
click at [767, 497] on span at bounding box center [766, 495] width 20 height 14
click at [765, 503] on md-option "5" at bounding box center [740, 497] width 111 height 39
click at [266, 147] on md-tab-item "Planning" at bounding box center [258, 147] width 85 height 45
